Goal: Task Accomplishment & Management: Use online tool/utility

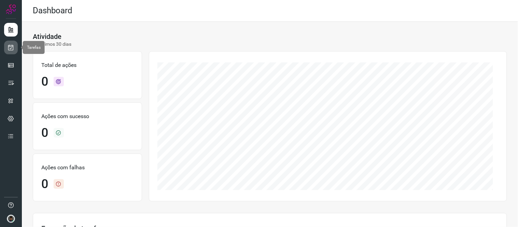
click at [11, 53] on link at bounding box center [11, 48] width 14 height 14
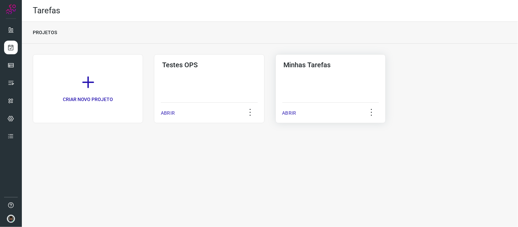
click at [344, 59] on div "Minhas Tarefas" at bounding box center [330, 63] width 97 height 11
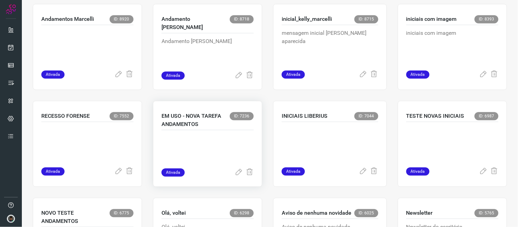
click at [196, 140] on p at bounding box center [208, 151] width 92 height 34
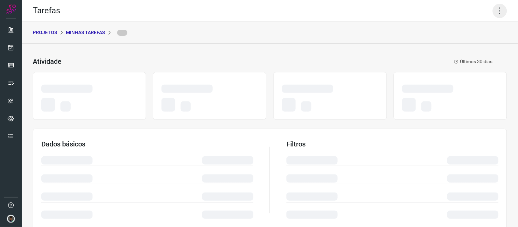
click at [493, 10] on icon at bounding box center [500, 11] width 14 height 14
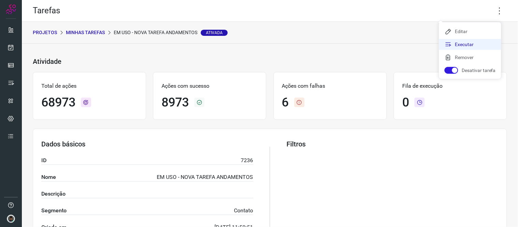
click at [465, 43] on li "Executar" at bounding box center [470, 44] width 62 height 11
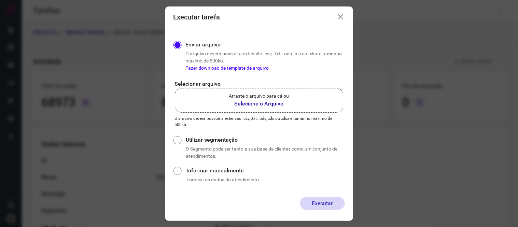
click at [261, 97] on p "Arraste o arquivo para cá ou" at bounding box center [259, 96] width 60 height 7
click at [0, 0] on input "Arraste o arquivo para cá ou Selecione o Arquivo" at bounding box center [0, 0] width 0 height 0
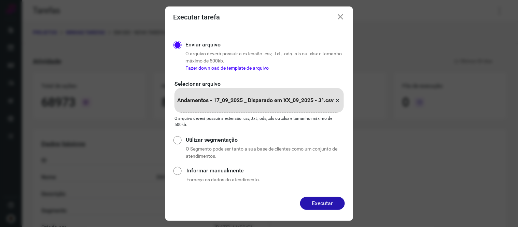
click at [328, 195] on div "Enviar arquivo O arquivo deverá possuir a extensão .csv, .txt, .ods, .xls ou .x…" at bounding box center [259, 112] width 188 height 169
click at [330, 214] on div "Executar" at bounding box center [259, 209] width 188 height 24
click at [324, 207] on button "Executar" at bounding box center [322, 203] width 45 height 13
